Goal: Task Accomplishment & Management: Manage account settings

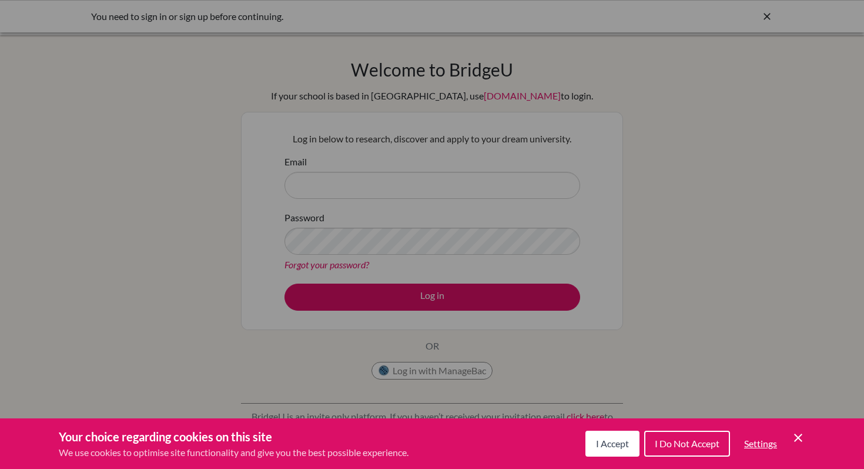
click at [412, 189] on div "Cookie Preferences" at bounding box center [432, 234] width 864 height 469
click at [620, 447] on span "I Accept" at bounding box center [612, 442] width 33 height 11
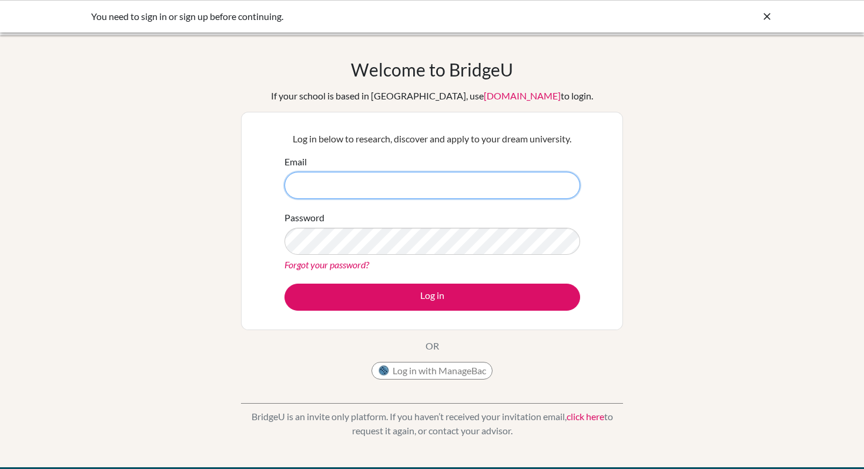
click at [359, 188] on input "Email" at bounding box center [433, 185] width 296 height 27
click at [359, 191] on input "Email" at bounding box center [433, 185] width 296 height 27
paste input "[EMAIL_ADDRESS][DOMAIN_NAME]"
type input "[EMAIL_ADDRESS][DOMAIN_NAME]"
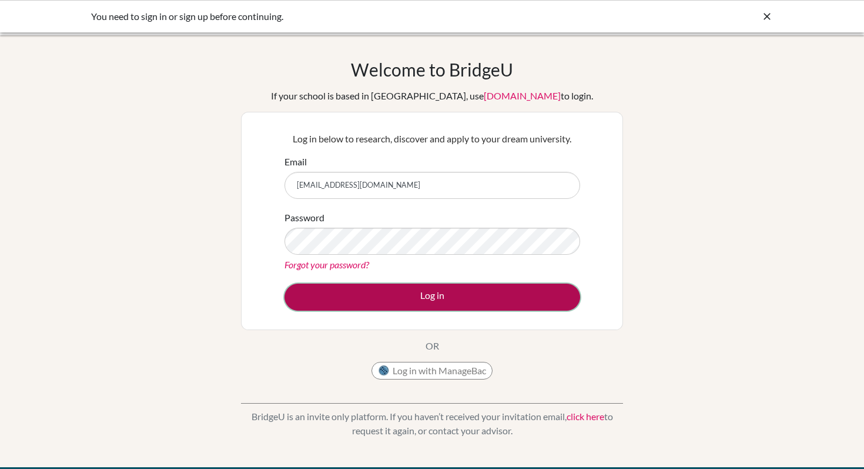
click at [373, 297] on button "Log in" at bounding box center [433, 296] width 296 height 27
